Goal: Information Seeking & Learning: Find specific fact

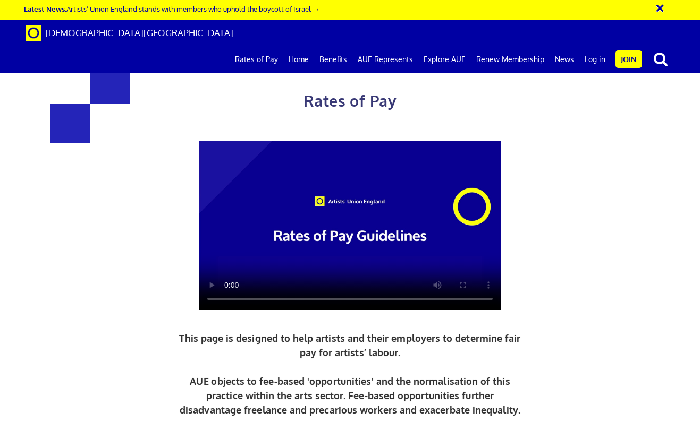
scroll to position [491, 0]
drag, startPoint x: 388, startPoint y: 194, endPoint x: 470, endPoint y: 200, distance: 82.5
drag, startPoint x: 399, startPoint y: 192, endPoint x: 454, endPoint y: 192, distance: 54.7
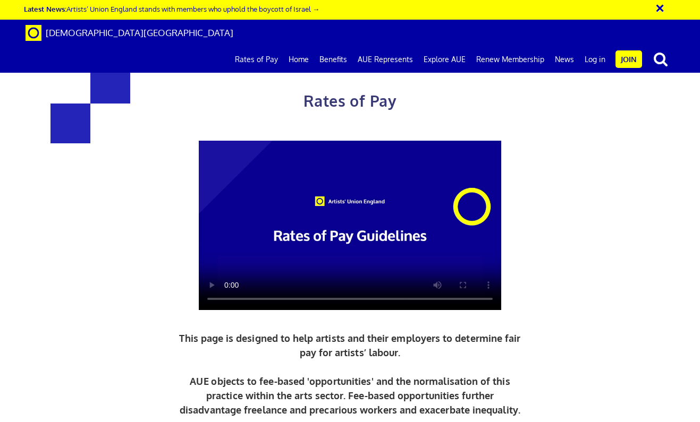
drag, startPoint x: 420, startPoint y: 160, endPoint x: 454, endPoint y: 159, distance: 33.5
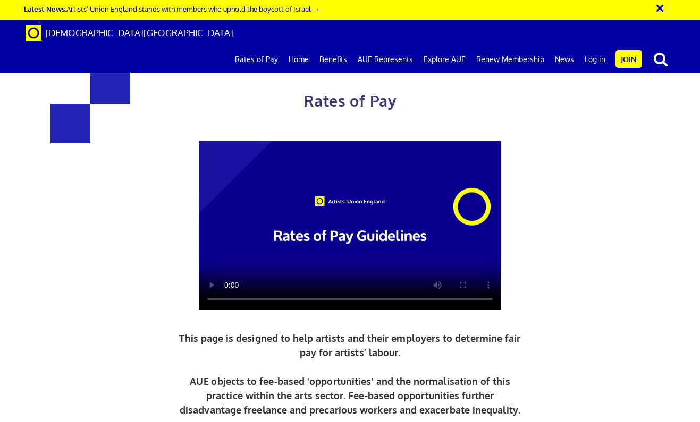
copy span "£156.38"
drag, startPoint x: 221, startPoint y: 295, endPoint x: 192, endPoint y: 295, distance: 29.2
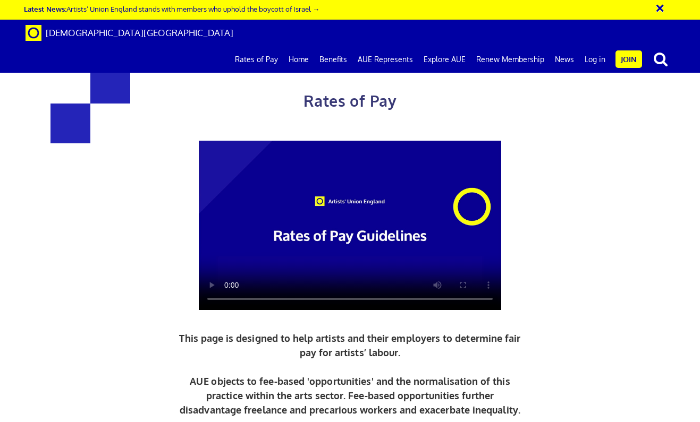
drag, startPoint x: 219, startPoint y: 187, endPoint x: 167, endPoint y: 187, distance: 52.1
copy h3 "216.63"
drag, startPoint x: 397, startPoint y: 184, endPoint x: 451, endPoint y: 185, distance: 54.2
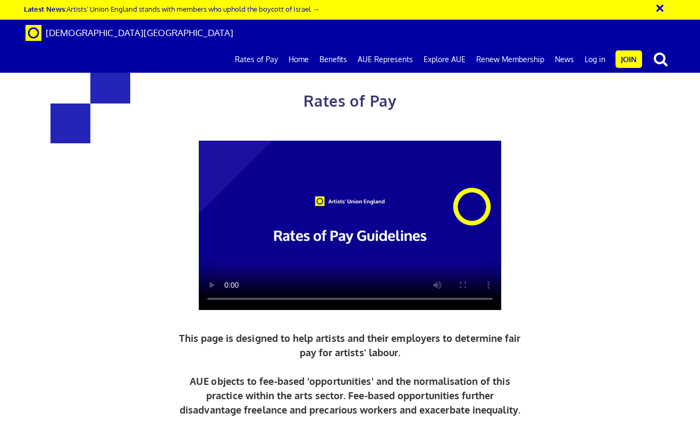
copy h3 "284.31"
drag, startPoint x: 221, startPoint y: 326, endPoint x: 168, endPoint y: 325, distance: 53.6
drag, startPoint x: 222, startPoint y: 350, endPoint x: 208, endPoint y: 350, distance: 13.8
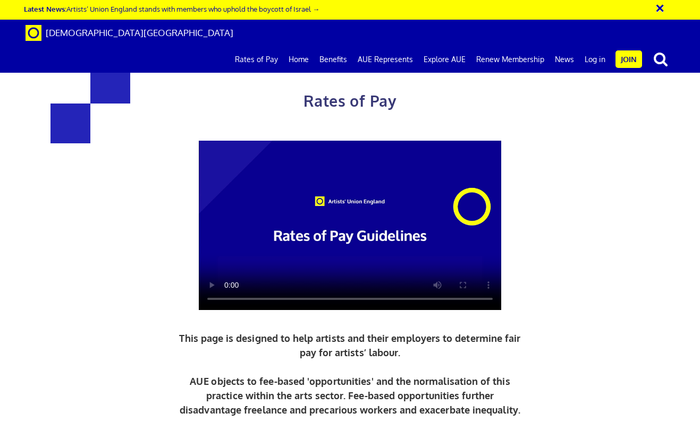
drag, startPoint x: 161, startPoint y: 326, endPoint x: 220, endPoint y: 326, distance: 59.0
copy h3 "352.01"
